Goal: Information Seeking & Learning: Learn about a topic

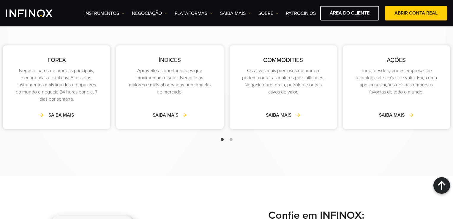
click at [55, 115] on link "SAIBA MAIS" at bounding box center [56, 115] width 34 height 7
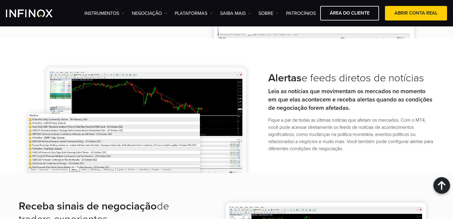
scroll to position [891, 0]
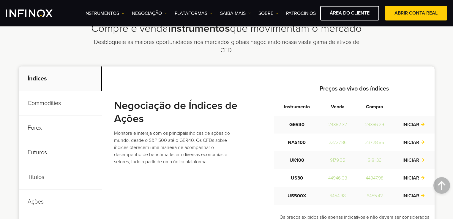
scroll to position [238, 0]
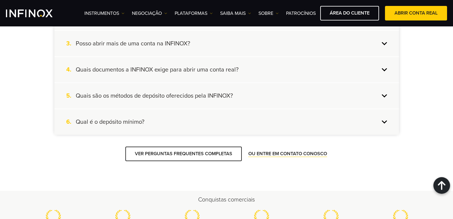
scroll to position [683, 0]
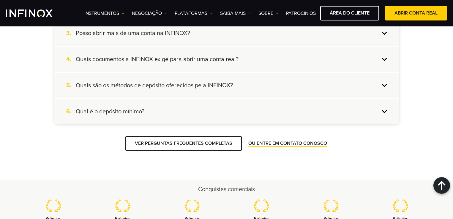
click at [385, 121] on div "6. Qual é o depósito mínimo?" at bounding box center [226, 112] width 344 height 26
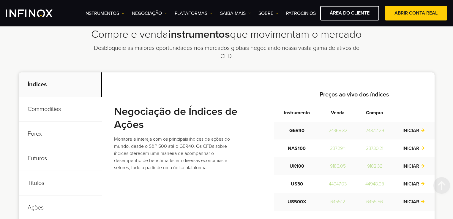
scroll to position [238, 0]
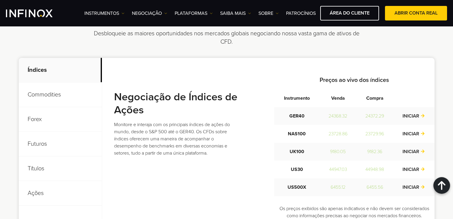
click at [35, 121] on p "Forex" at bounding box center [60, 119] width 83 height 25
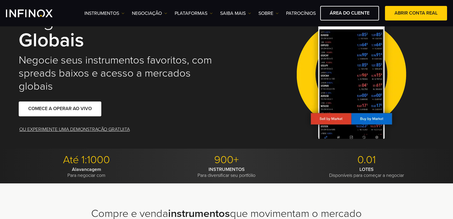
scroll to position [0, 0]
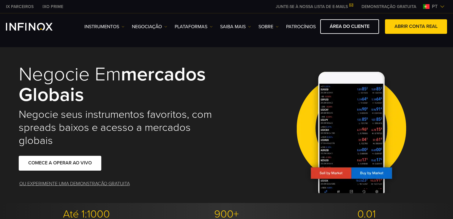
click at [105, 184] on link "OU EXPERIMENTE UMA DEMONSTRAÇÃO GRATUITA" at bounding box center [75, 184] width 112 height 15
